Goal: Transaction & Acquisition: Purchase product/service

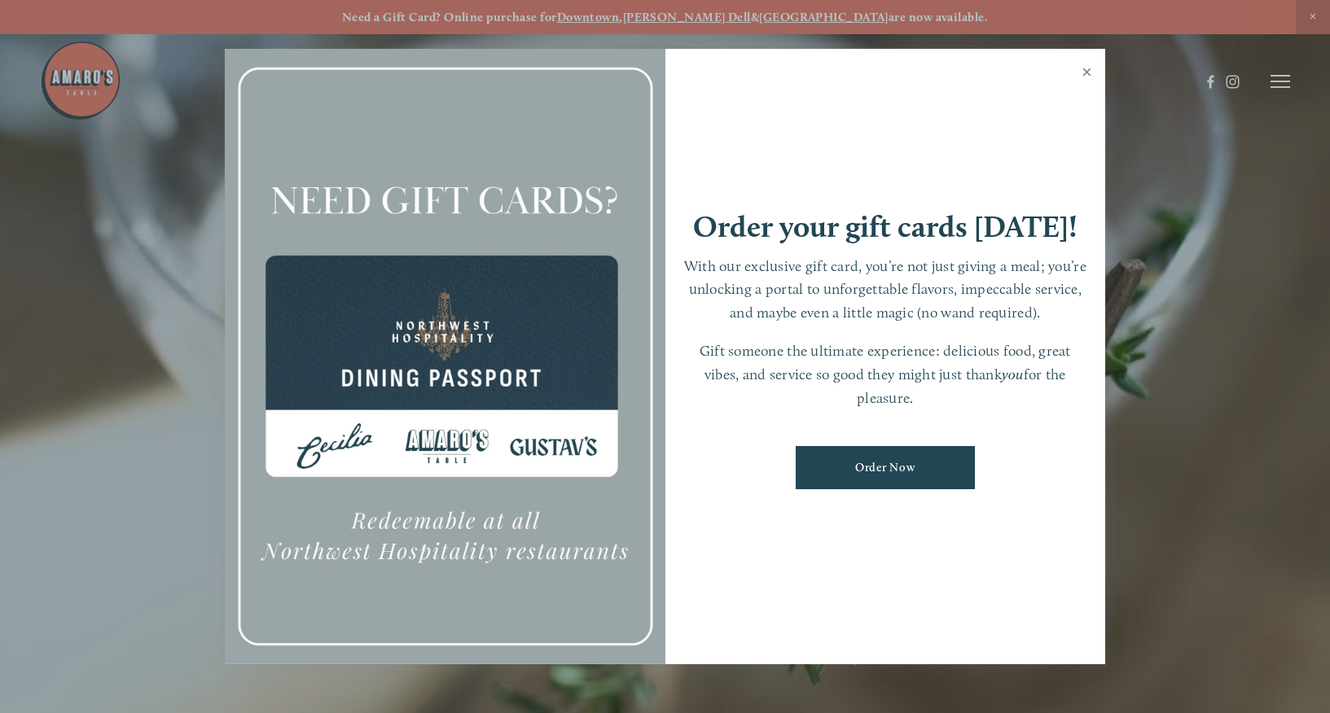
click at [1088, 77] on link "Close" at bounding box center [1087, 74] width 32 height 46
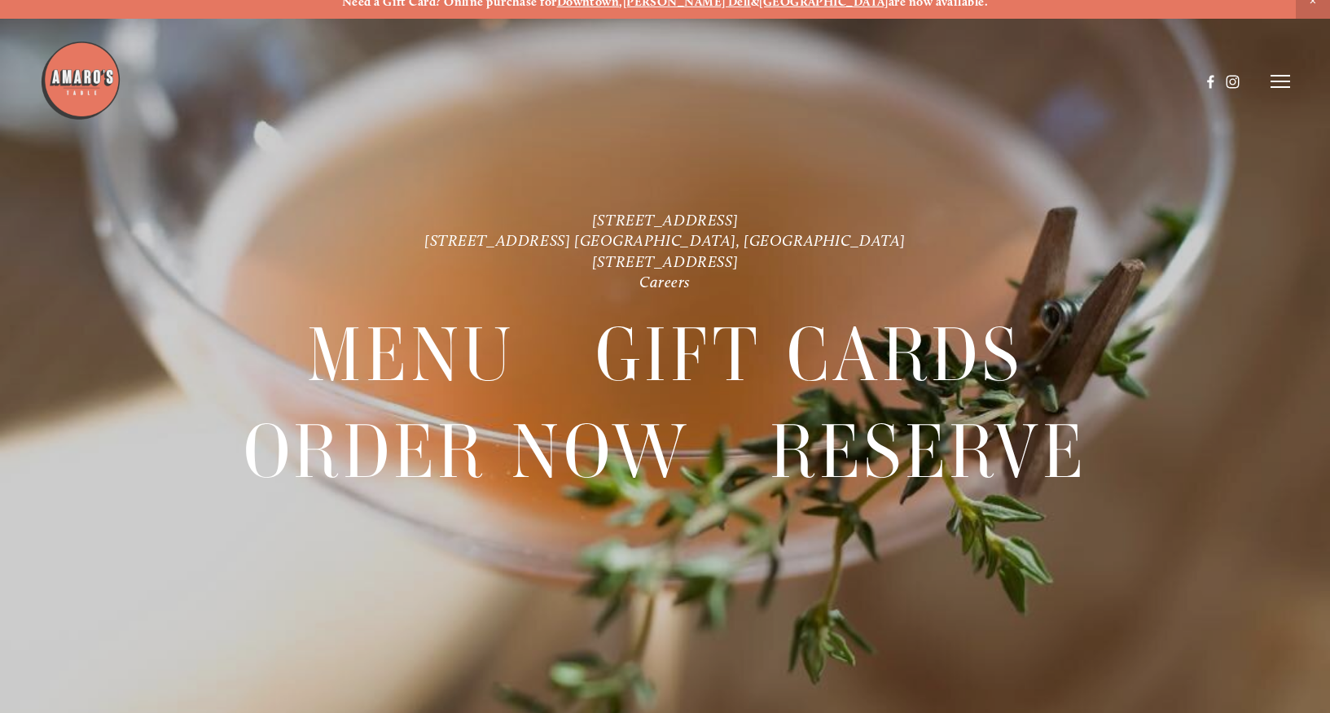
scroll to position [34, 0]
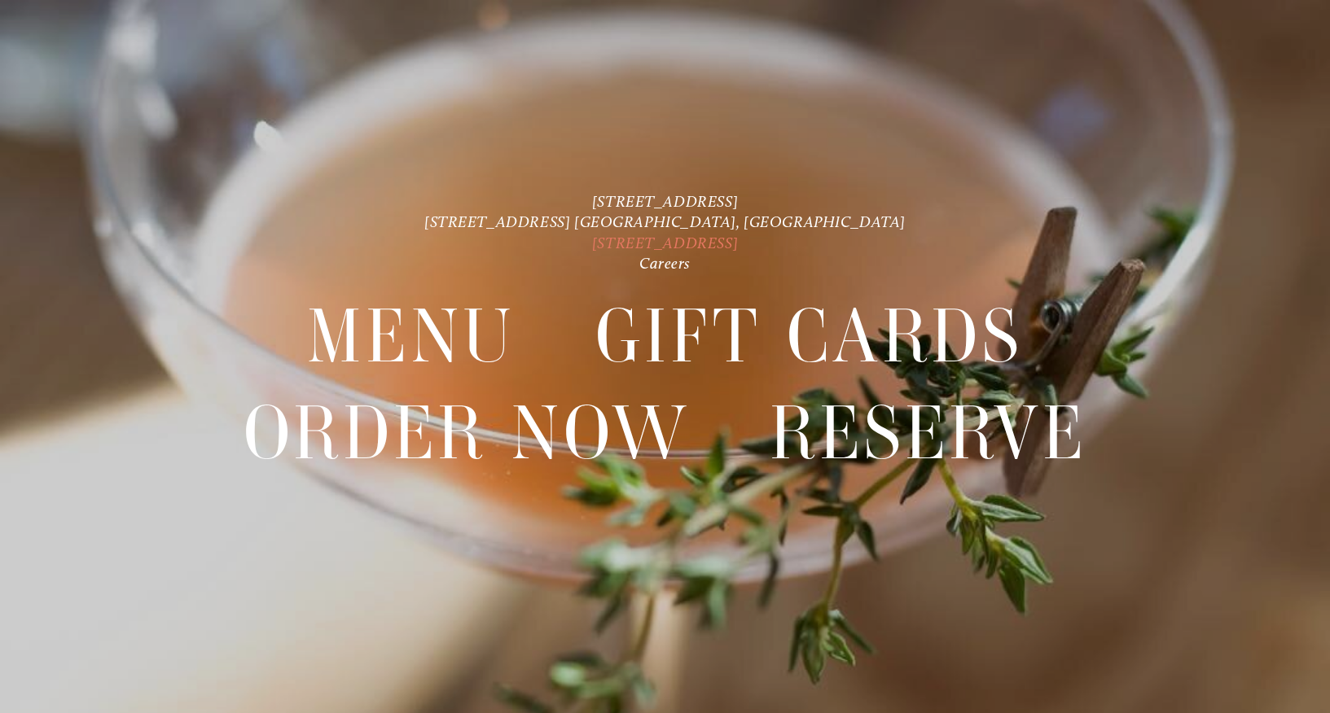
click at [738, 245] on link "[STREET_ADDRESS]" at bounding box center [665, 243] width 146 height 19
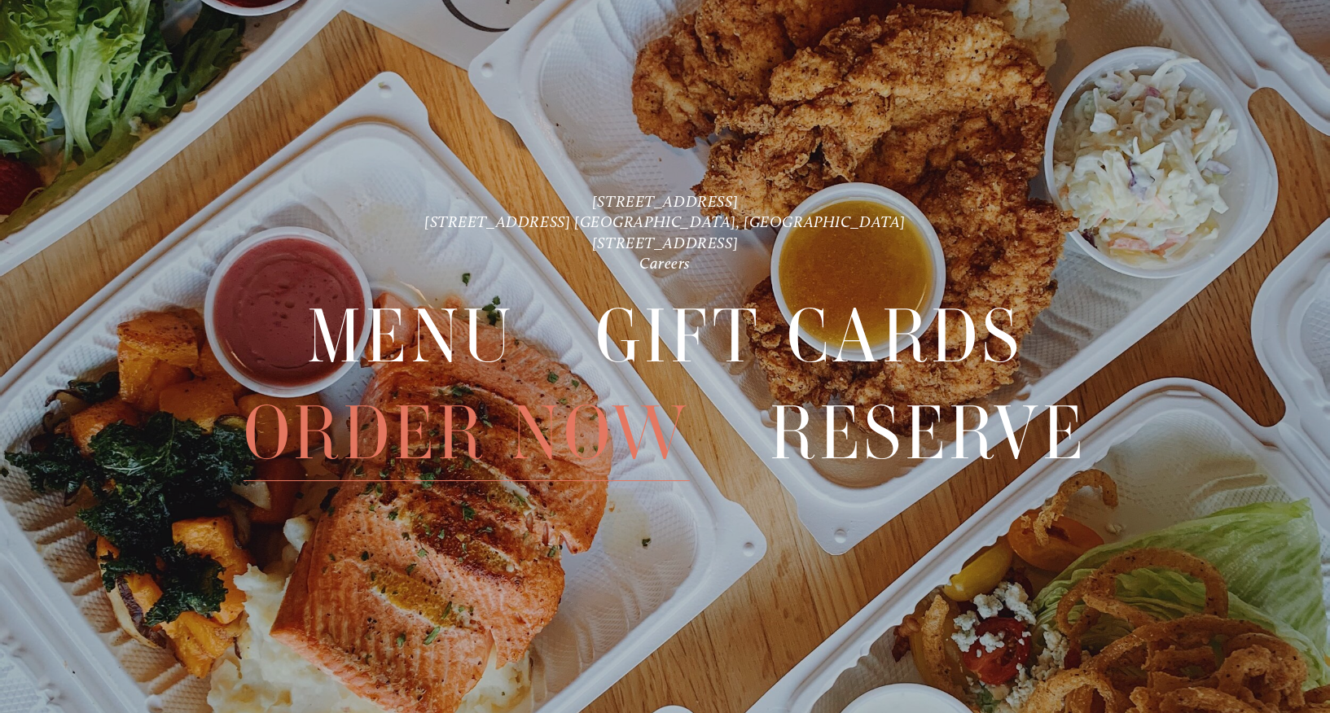
click at [454, 435] on span "Order Now" at bounding box center [466, 434] width 446 height 96
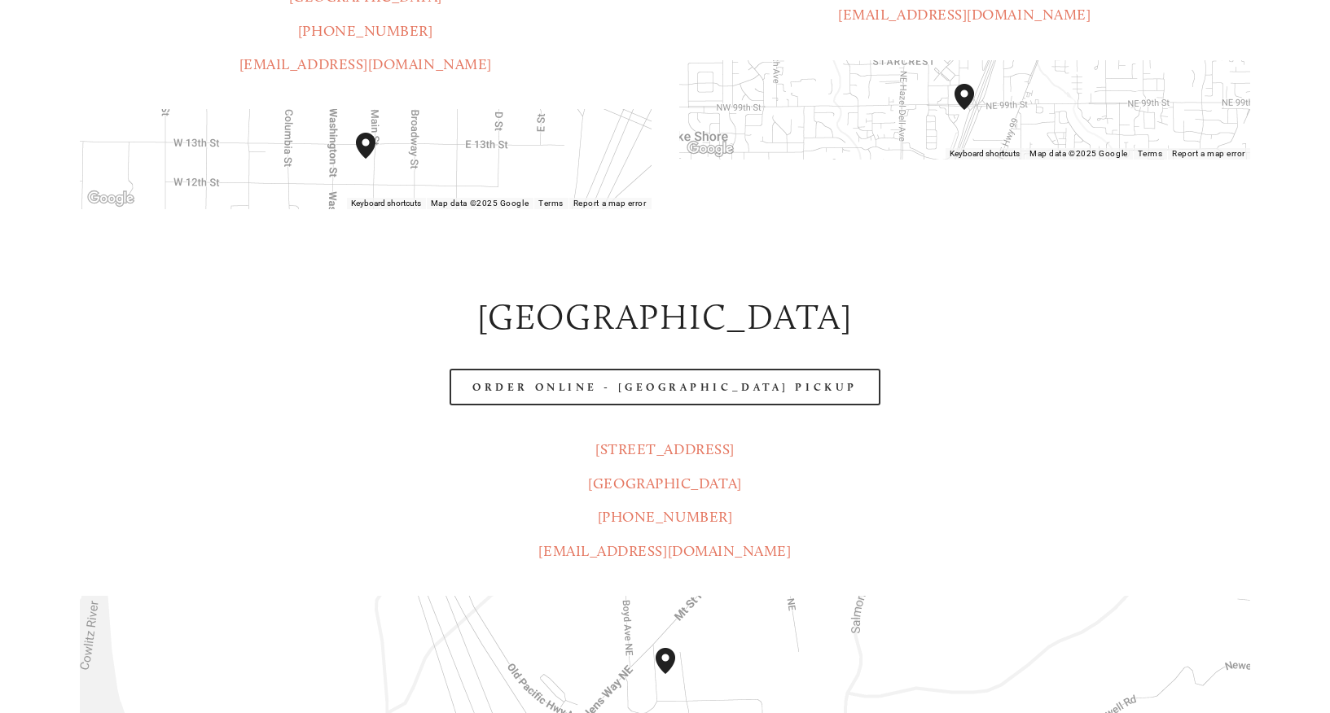
scroll to position [642, 0]
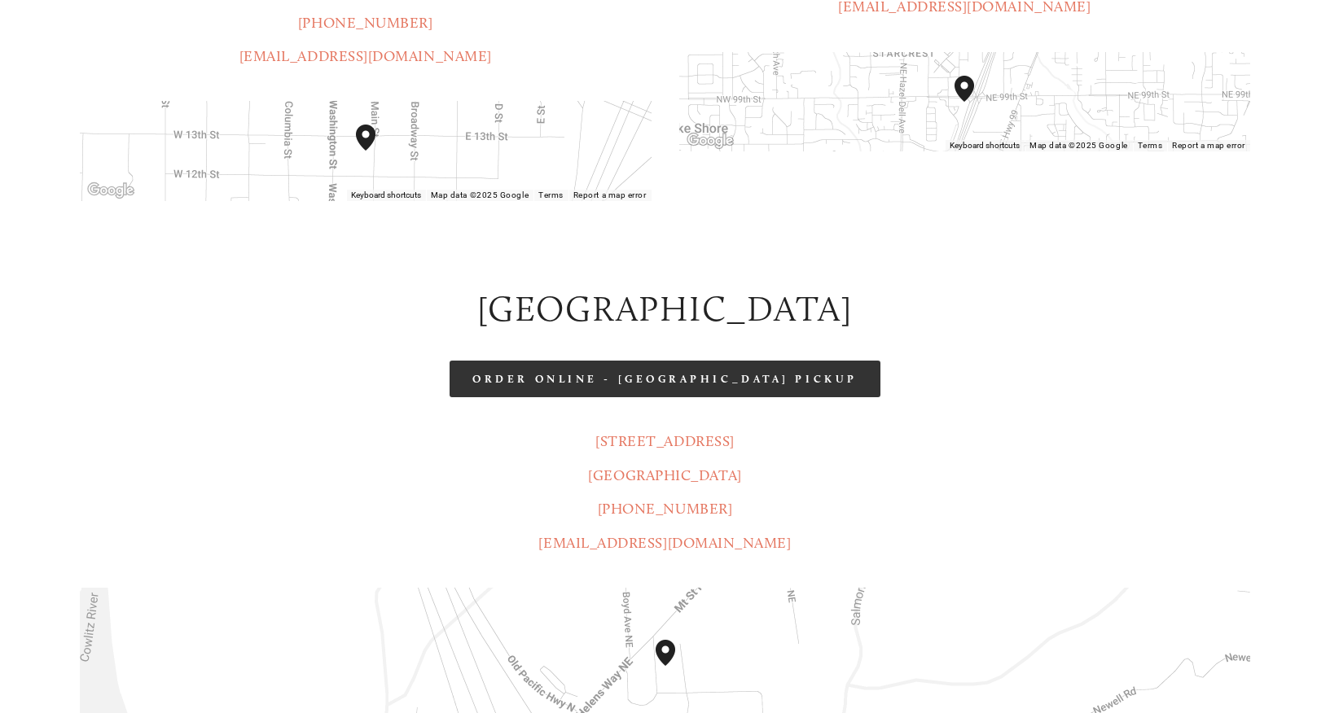
click at [687, 361] on link "Order Online - [GEOGRAPHIC_DATA] Pickup" at bounding box center [664, 379] width 430 height 37
